Goal: Task Accomplishment & Management: Use online tool/utility

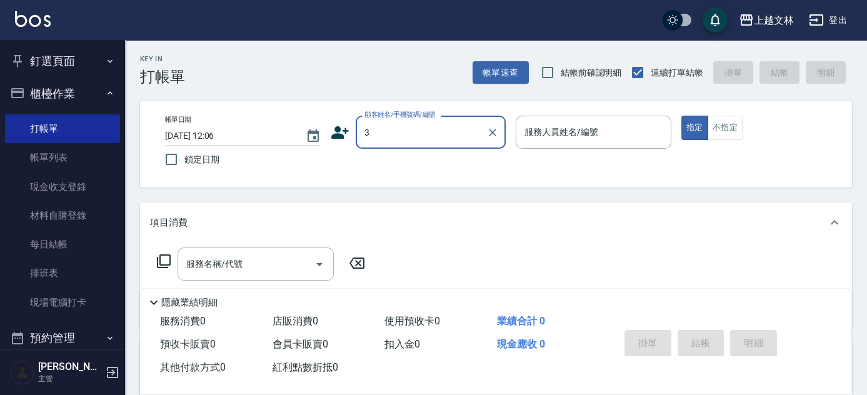
click at [397, 139] on input "3" at bounding box center [422, 132] width 120 height 22
type input "[PERSON_NAME]/0956005067/9632"
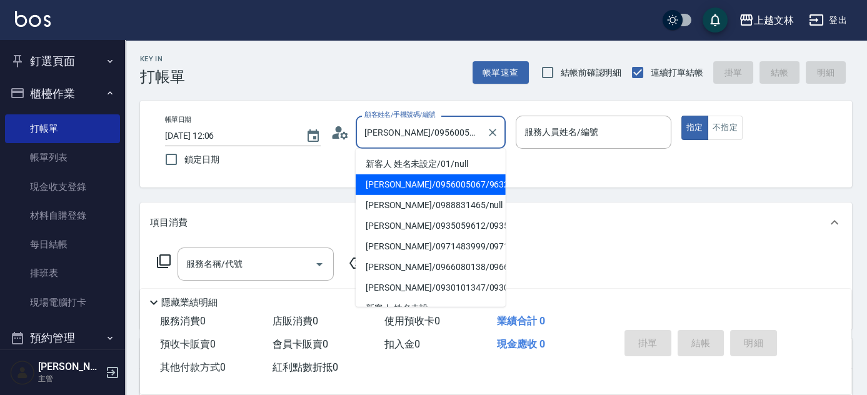
click at [397, 139] on input "[PERSON_NAME]/0956005067/9632" at bounding box center [422, 132] width 120 height 22
type input "July-13"
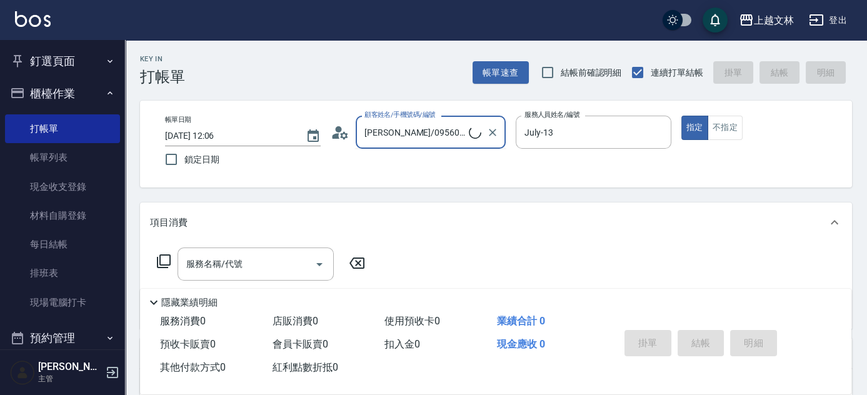
type input "[PERSON_NAME]/0987850995/3"
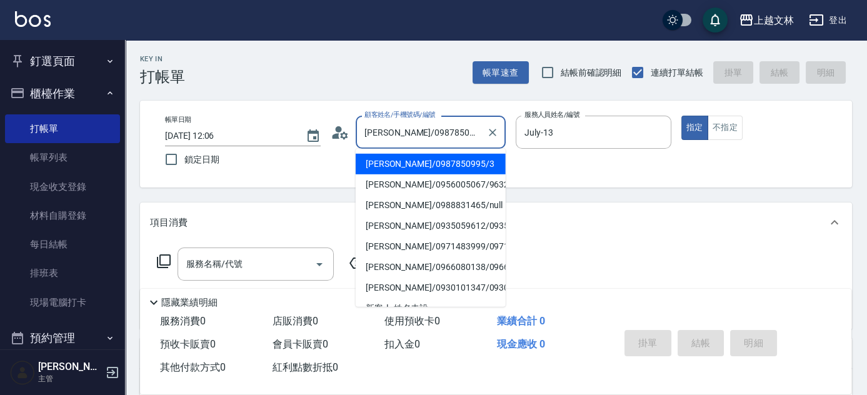
type input "Cherry-3"
drag, startPoint x: 470, startPoint y: 134, endPoint x: 288, endPoint y: 160, distance: 183.8
click at [285, 158] on div "帳單日期 [DATE] 12:06 鎖定日期 顧客姓名/手機號碼/編號 [PERSON_NAME]/0987850995/3 顧客姓名/手機號碼/編號 服務人…" at bounding box center [496, 144] width 682 height 57
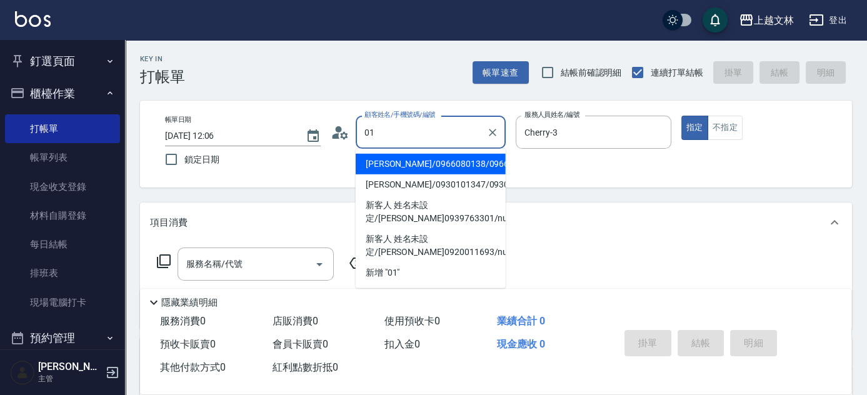
type input "[PERSON_NAME]/0966080138/0966080138"
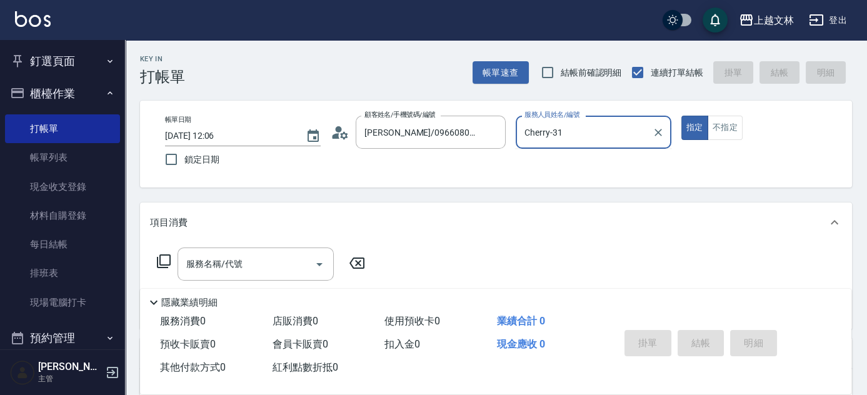
type input "Cherry-313"
drag, startPoint x: 526, startPoint y: 137, endPoint x: 515, endPoint y: 149, distance: 15.9
click at [482, 143] on div "帳單日期 [DATE] 12:06 鎖定日期 顧客姓名/手機號碼/編號 [PERSON_NAME]/0966080138/0966080138 顧客姓名/手機…" at bounding box center [496, 144] width 682 height 57
type input "新客人 姓名未設定/01/null"
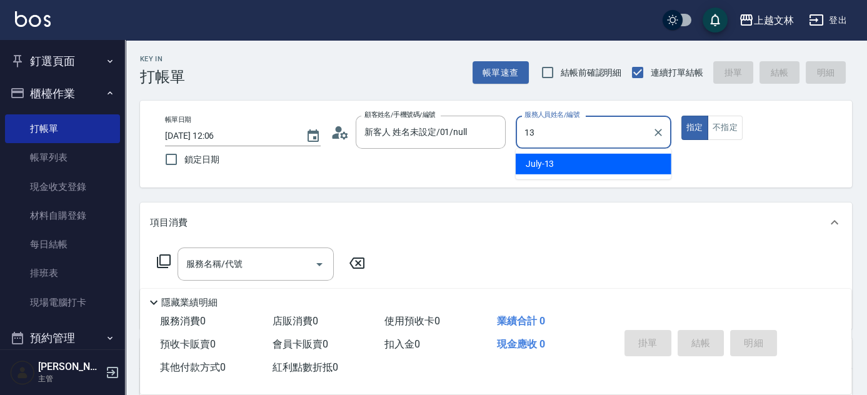
type input "July-13"
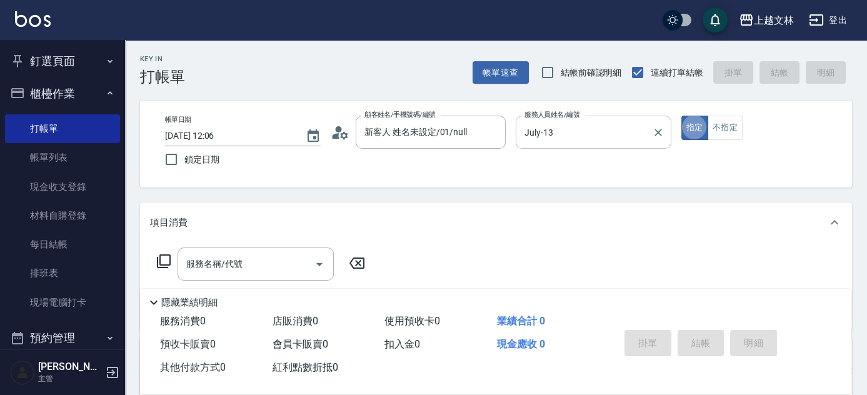
type button "true"
click at [734, 126] on button "不指定" at bounding box center [725, 128] width 35 height 24
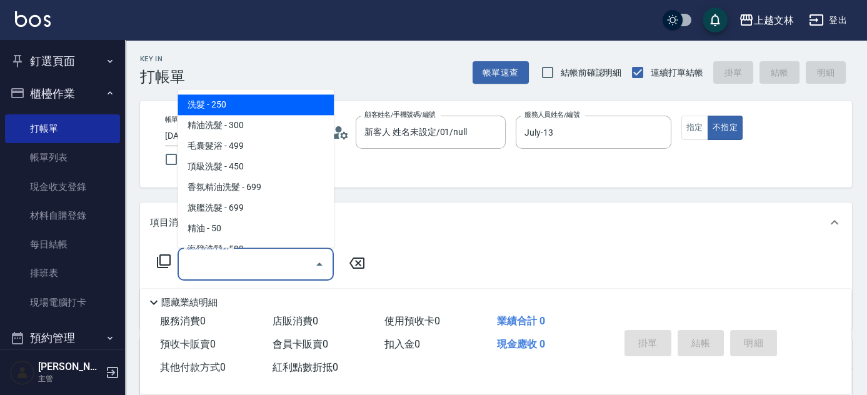
click at [214, 265] on input "服務名稱/代號" at bounding box center [246, 264] width 126 height 22
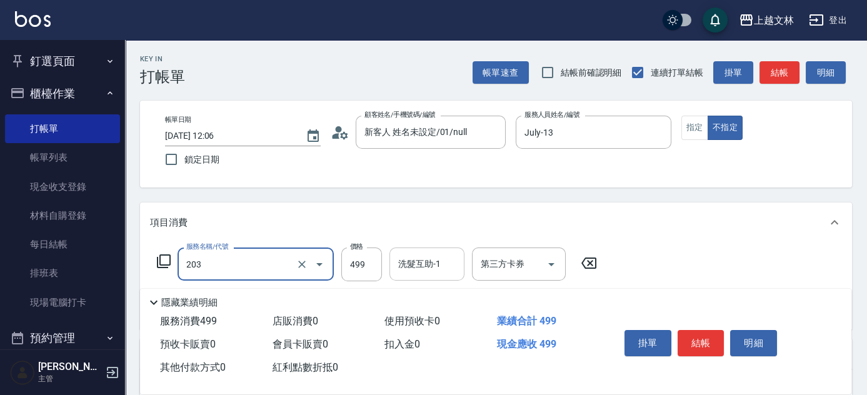
type input "B級洗+剪(203)"
click at [426, 269] on input "洗髮互助-1" at bounding box center [427, 264] width 64 height 22
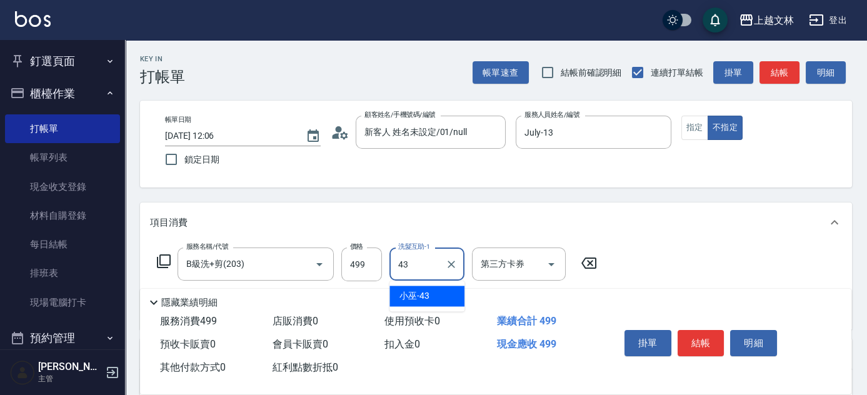
type input "小巫-43"
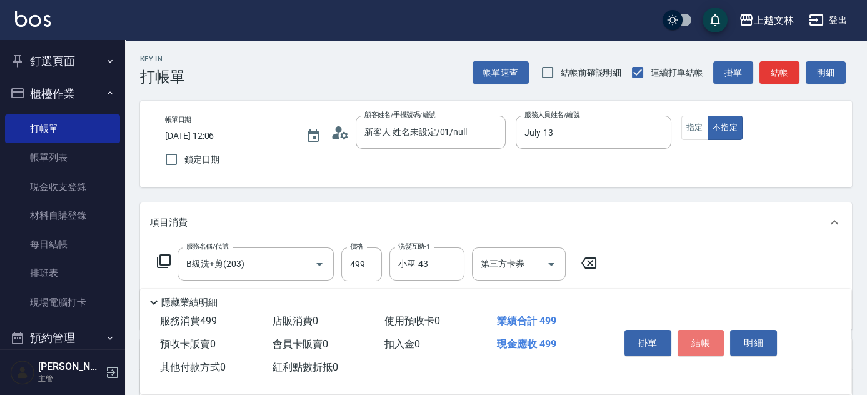
click at [697, 342] on button "結帳" at bounding box center [701, 343] width 47 height 26
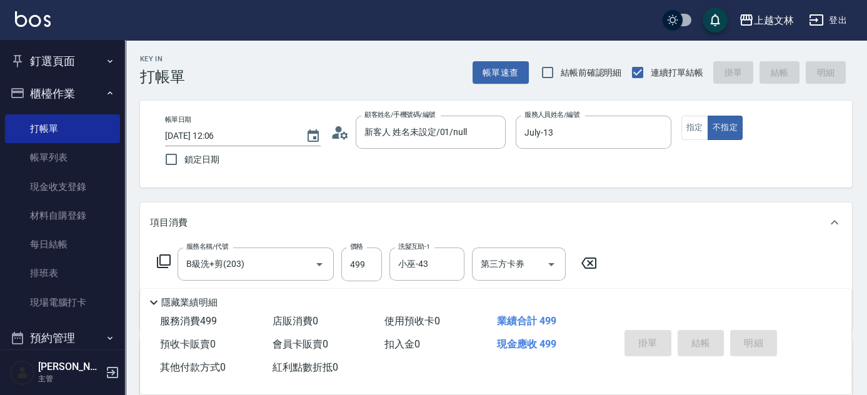
type input "[DATE] 13:32"
